Goal: Task Accomplishment & Management: Manage account settings

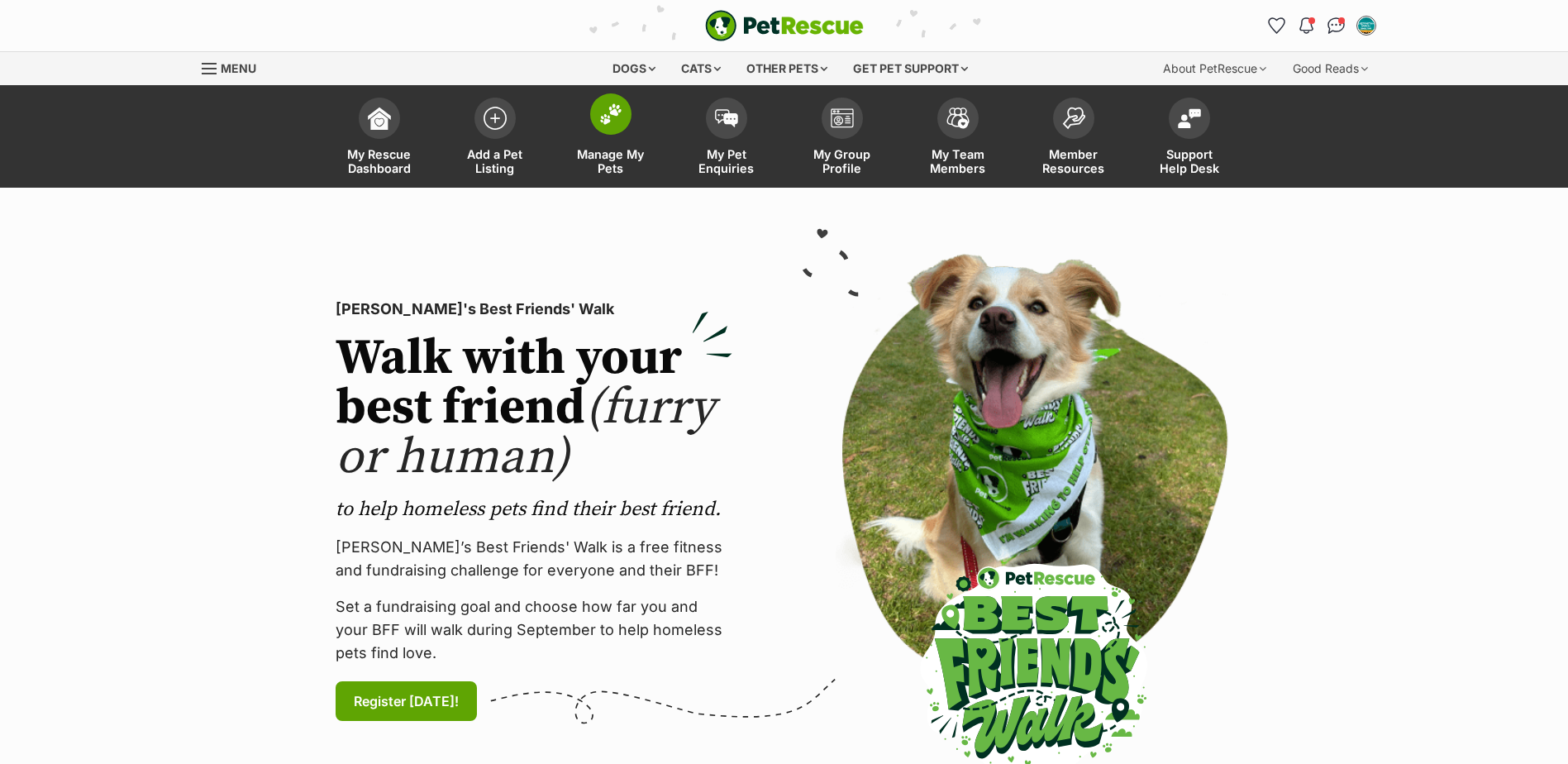
click at [595, 147] on link "Manage My Pets" at bounding box center [610, 138] width 116 height 99
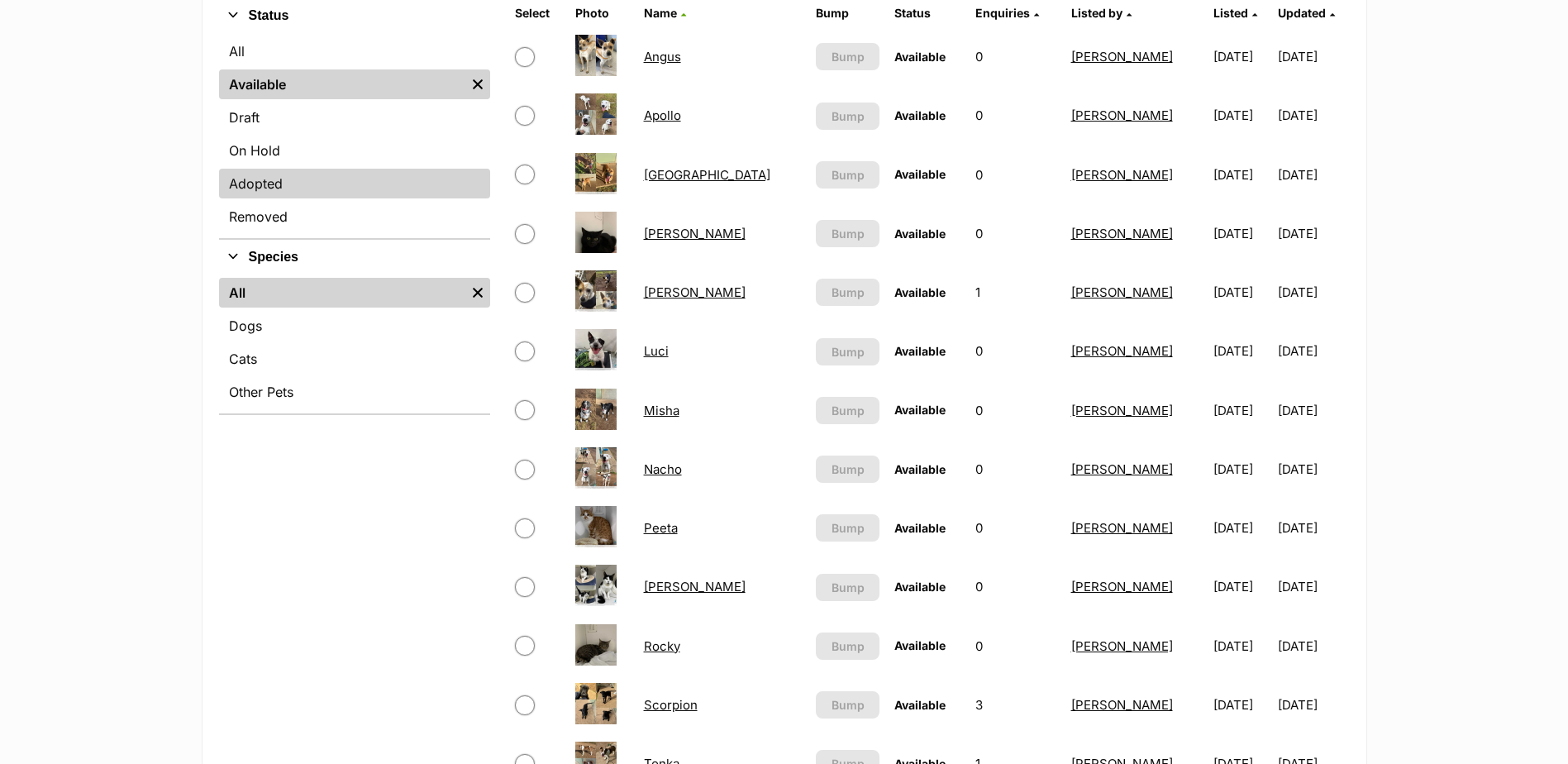
click at [259, 184] on link "Adopted" at bounding box center [355, 184] width 271 height 30
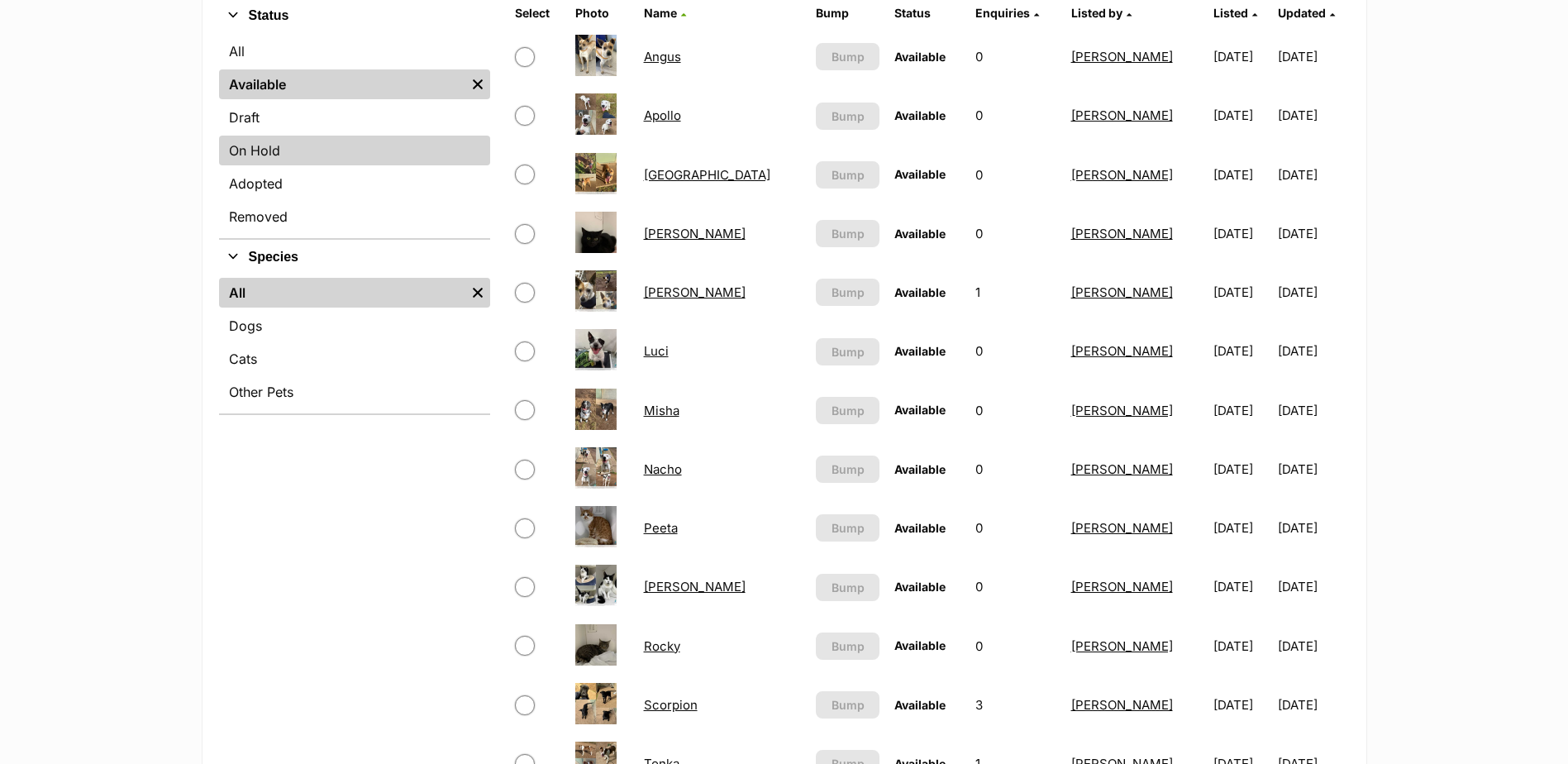
click at [282, 149] on link "On Hold" at bounding box center [355, 151] width 271 height 30
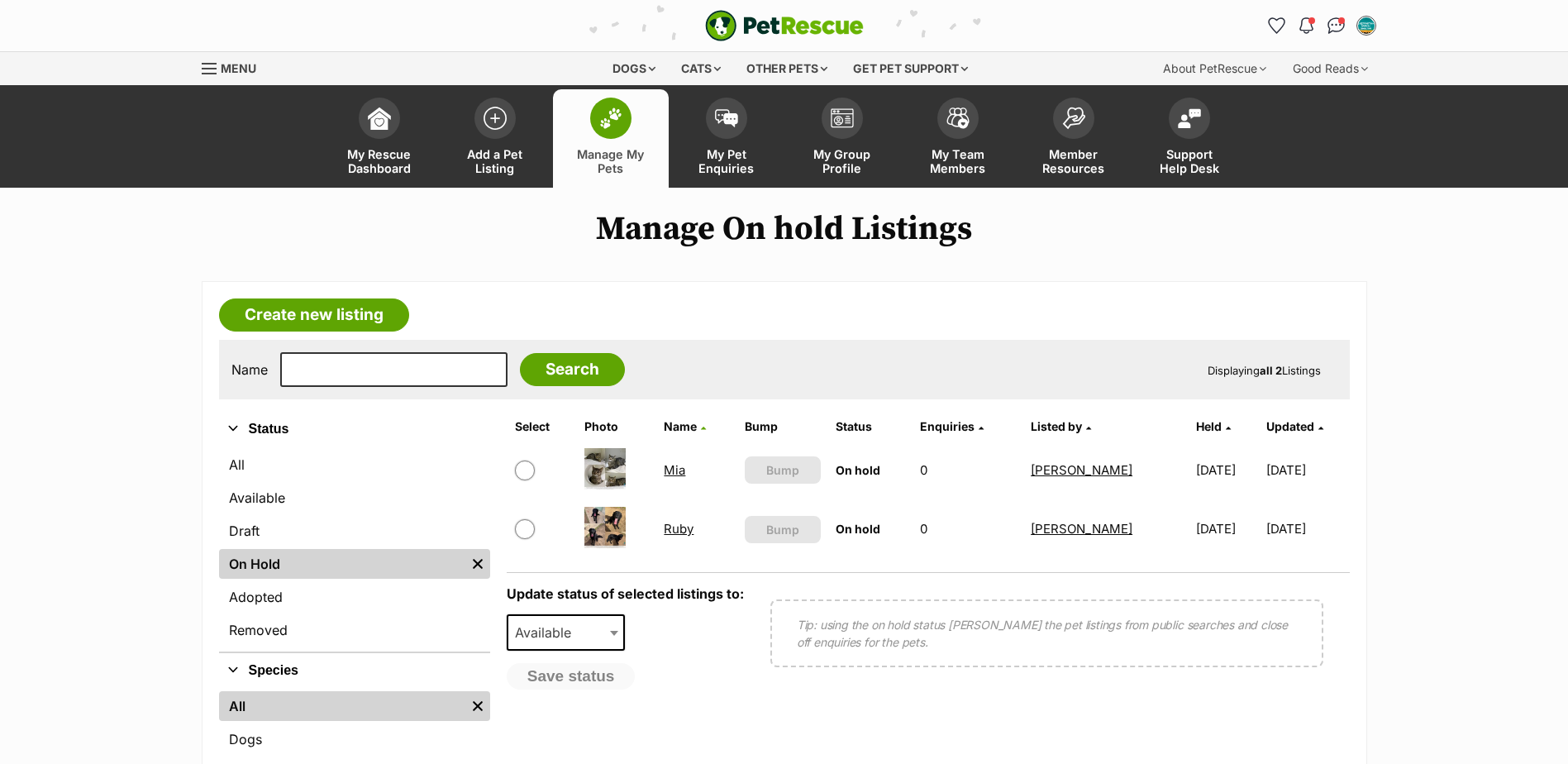
click at [666, 468] on link "Mia" at bounding box center [674, 469] width 21 height 16
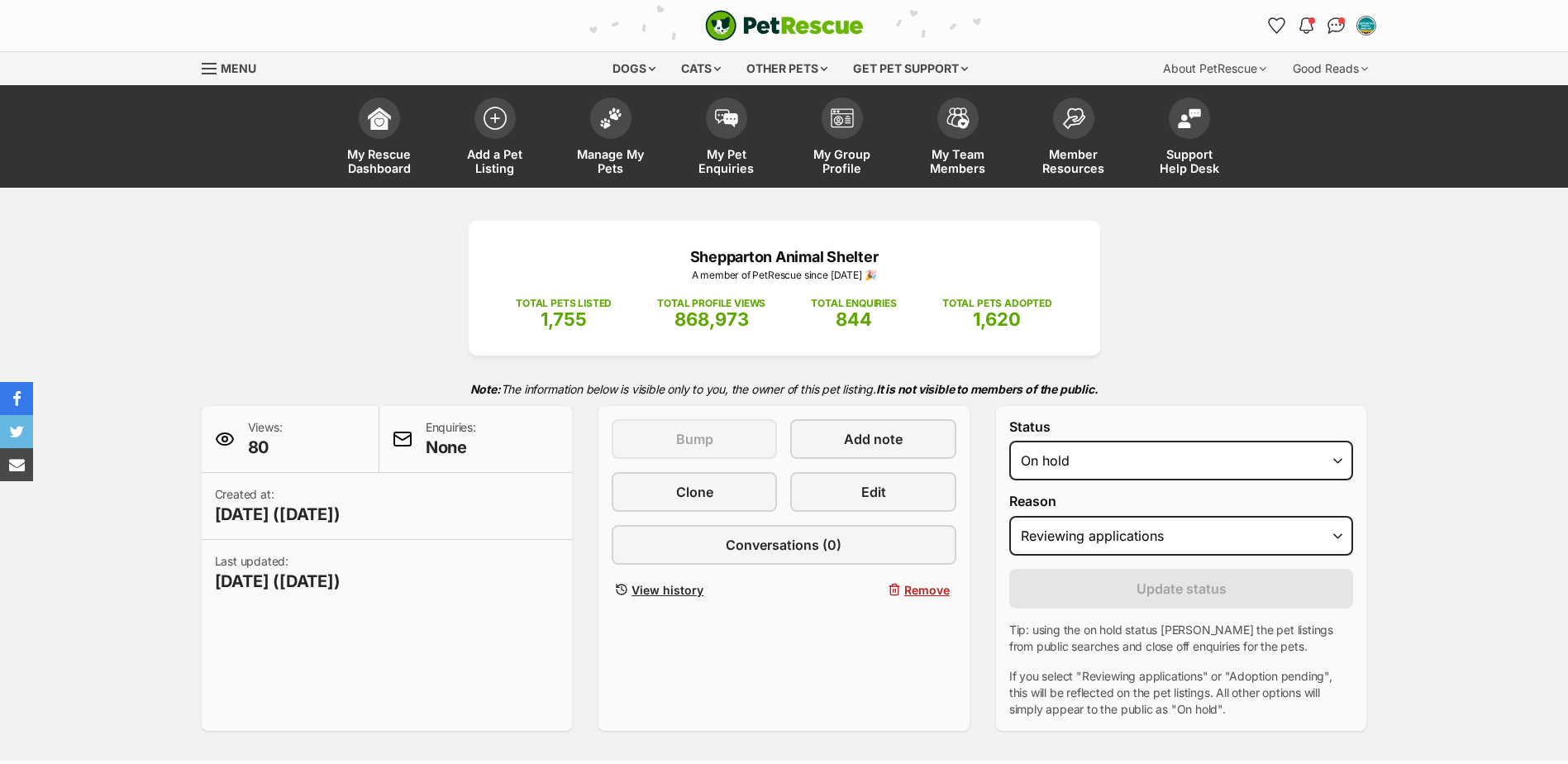
select select "reviewing_applications"
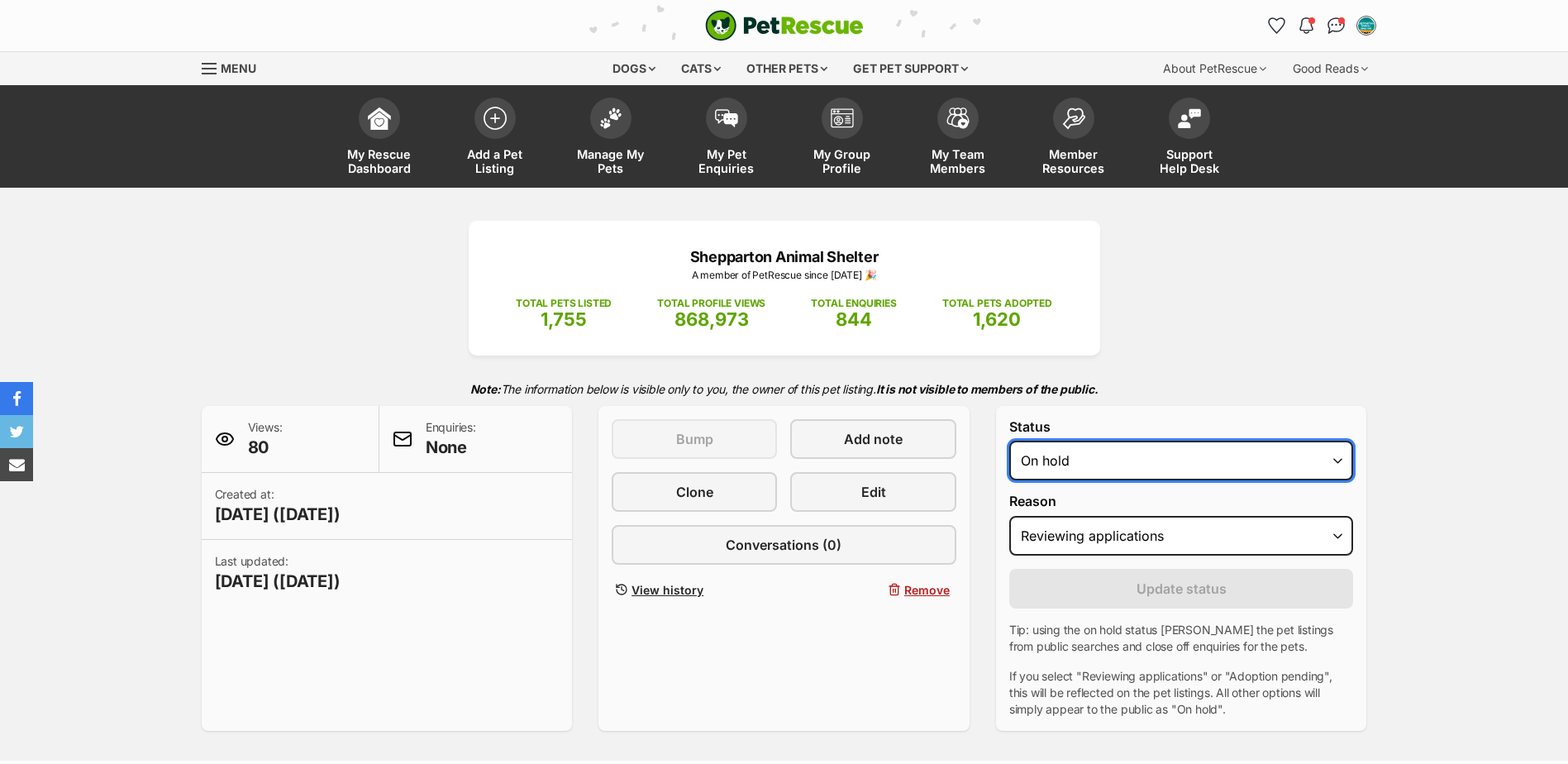
click at [1071, 452] on select "Draft Available On hold Adopted" at bounding box center [1182, 460] width 345 height 40
select select "rehomed"
click at [1010, 441] on select "Draft Available On hold Adopted" at bounding box center [1182, 460] width 345 height 40
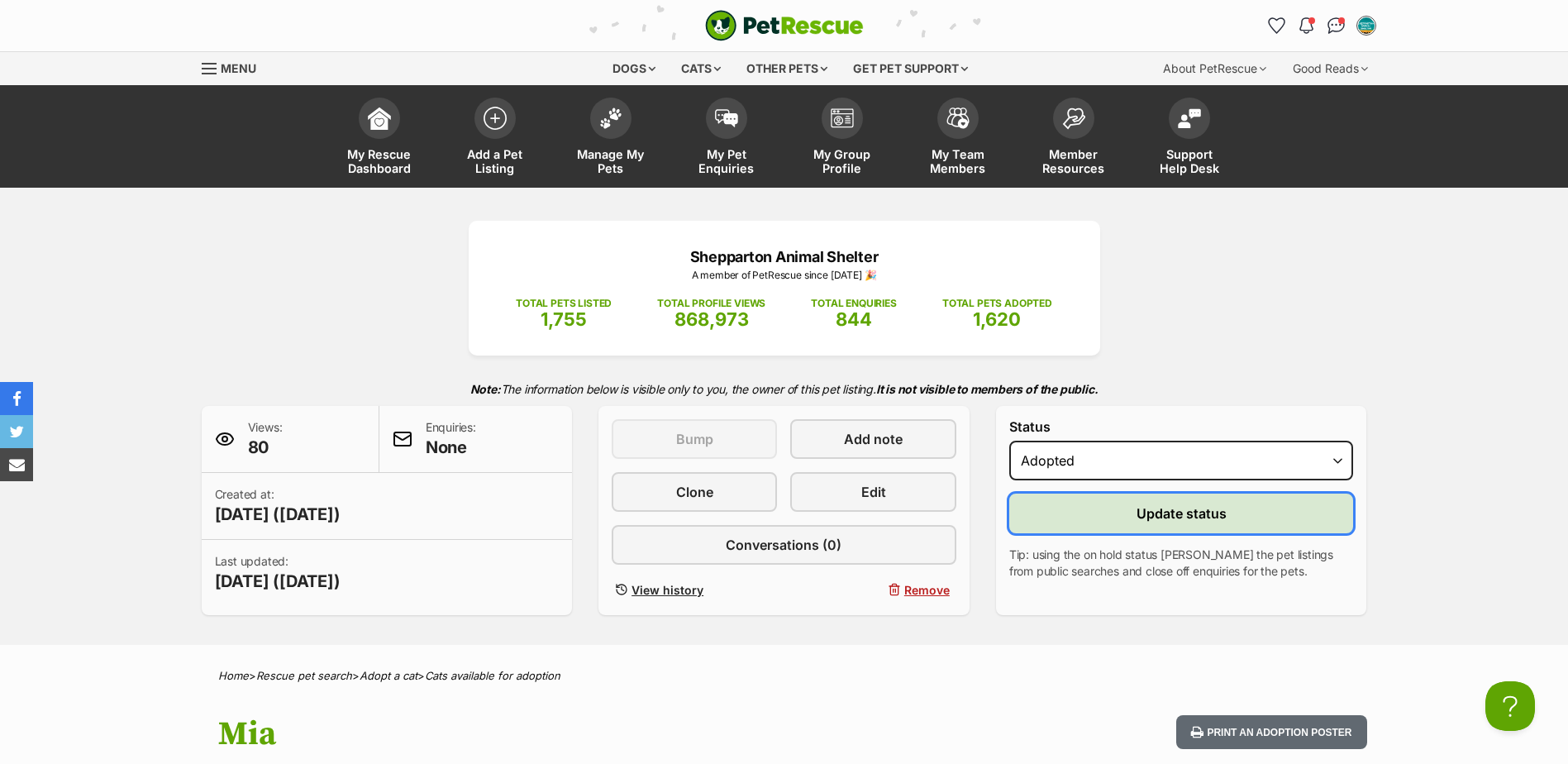
click at [1064, 520] on button "Update status" at bounding box center [1182, 513] width 345 height 40
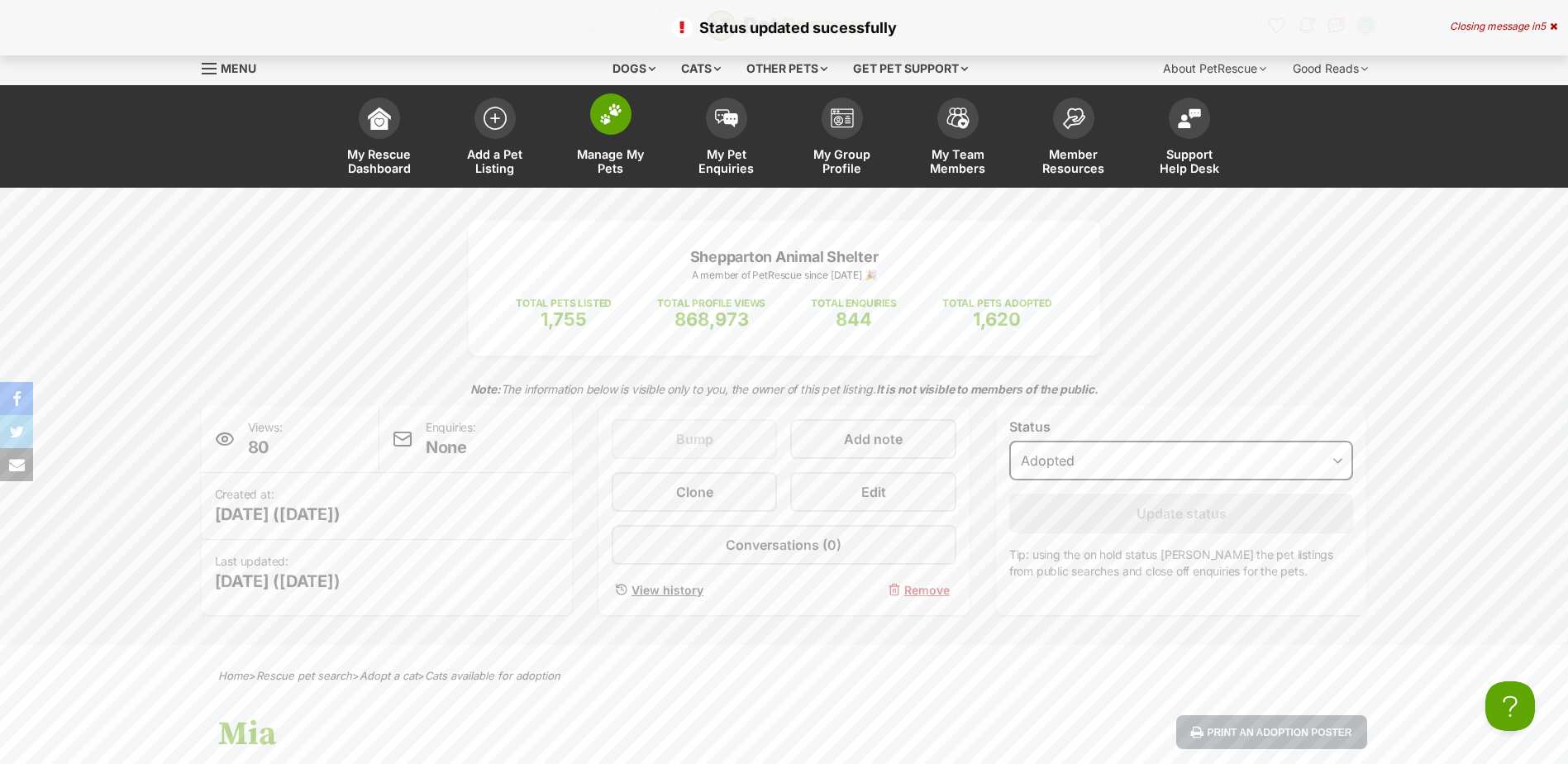
click at [576, 127] on link "Manage My Pets" at bounding box center [610, 138] width 116 height 99
